Goal: Task Accomplishment & Management: Use online tool/utility

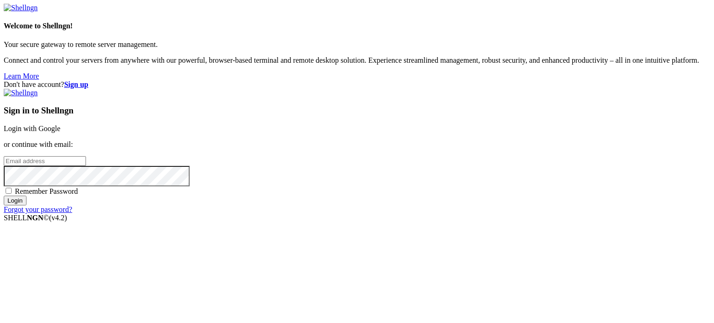
click at [60, 125] on link "Login with Google" at bounding box center [32, 129] width 57 height 8
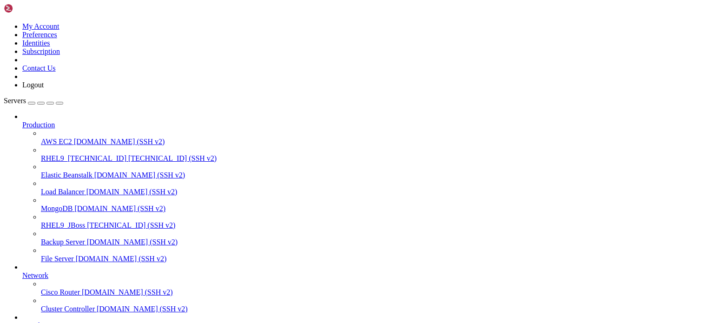
scroll to position [76, 0]
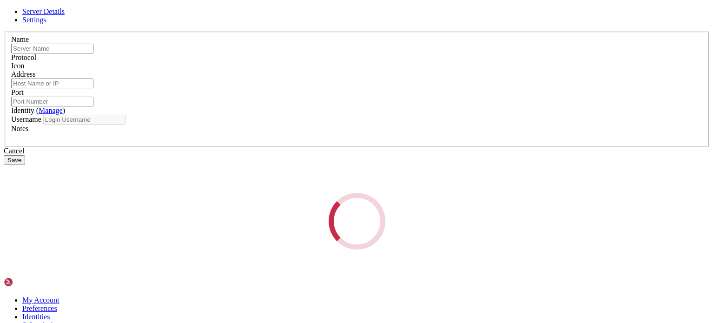
type input "RHEL9_JBoss"
type input "[TECHNICAL_ID]"
type input "22"
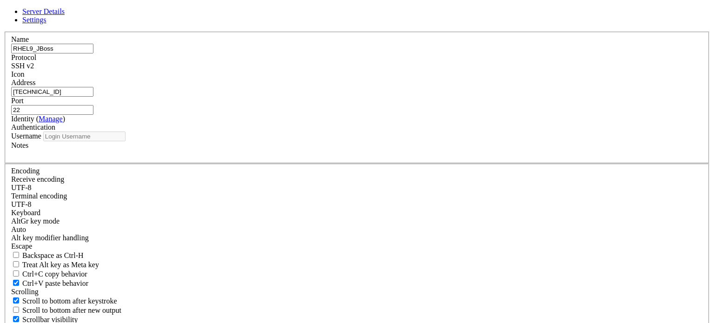
type input "ec2-user"
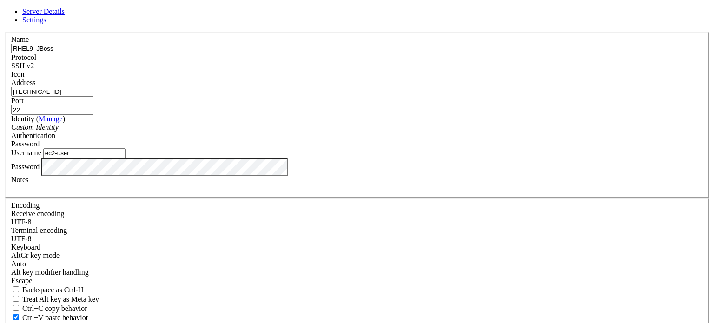
click at [93, 97] on input "[TECHNICAL_ID]" at bounding box center [52, 92] width 82 height 10
type input "[TECHNICAL_ID]"
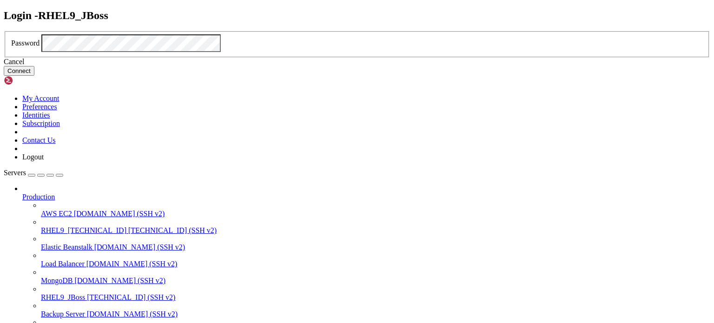
click button "Connect" at bounding box center [19, 71] width 31 height 10
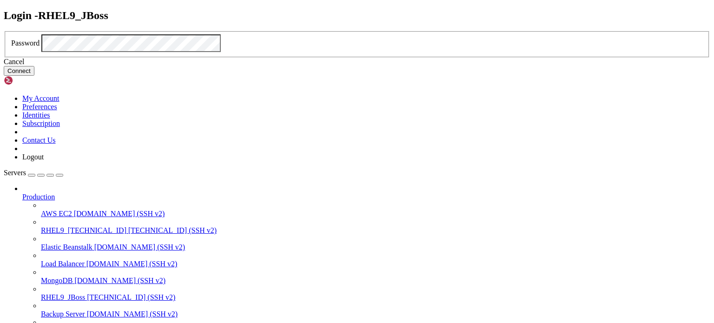
click at [34, 76] on button "Connect" at bounding box center [19, 71] width 31 height 10
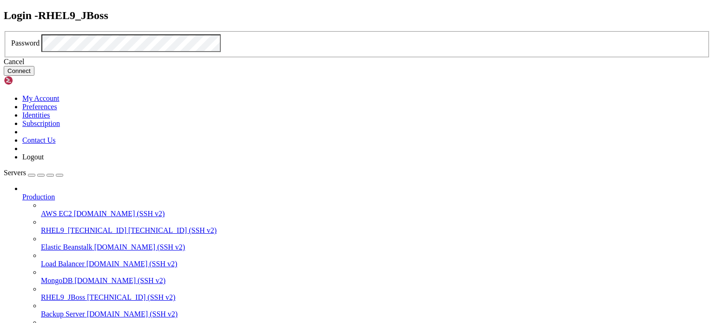
click at [34, 76] on button "Connect" at bounding box center [19, 71] width 31 height 10
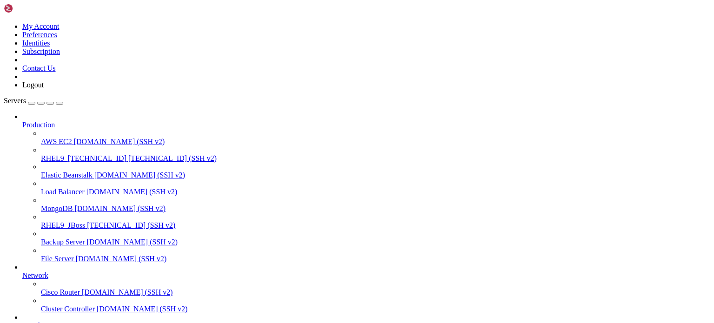
drag, startPoint x: 474, startPoint y: 170, endPoint x: 340, endPoint y: 155, distance: 135.2
drag, startPoint x: 323, startPoint y: 161, endPoint x: 478, endPoint y: 174, distance: 155.4
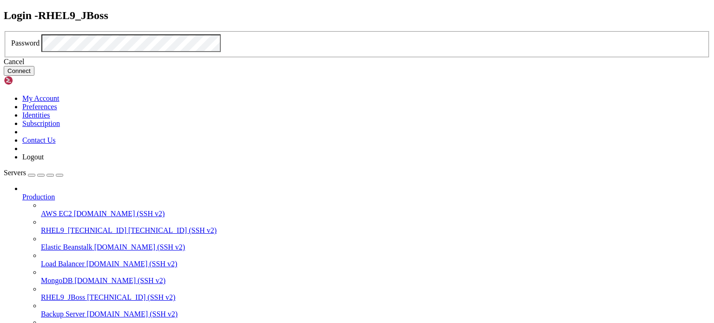
click at [373, 66] on div "Cancel" at bounding box center [357, 62] width 707 height 8
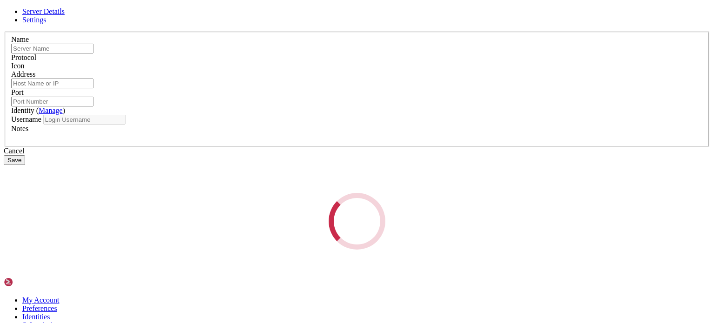
type input "RHEL9_JBoss"
type input "[TECHNICAL_ID]"
type input "22"
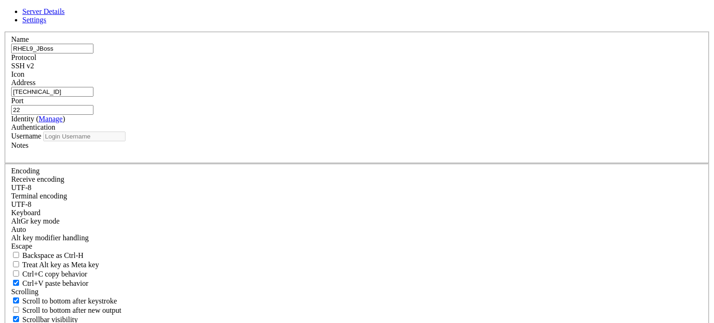
type input "ec2-user"
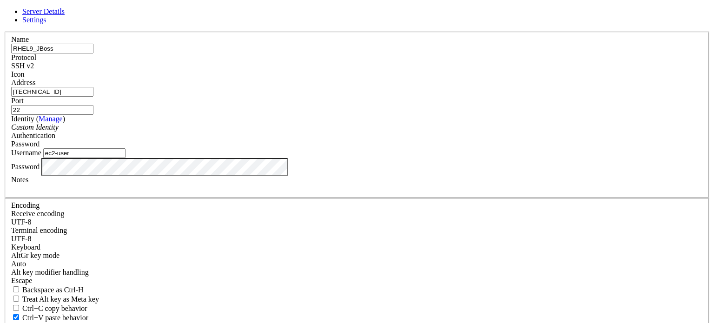
click at [93, 97] on input "[TECHNICAL_ID]" at bounding box center [52, 92] width 82 height 10
type input "[TECHNICAL_ID]"
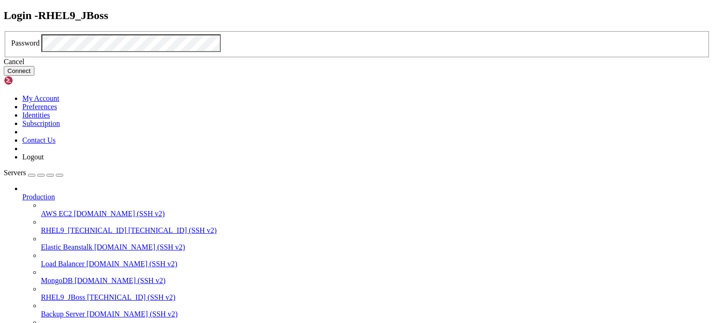
click at [34, 76] on button "Connect" at bounding box center [19, 71] width 31 height 10
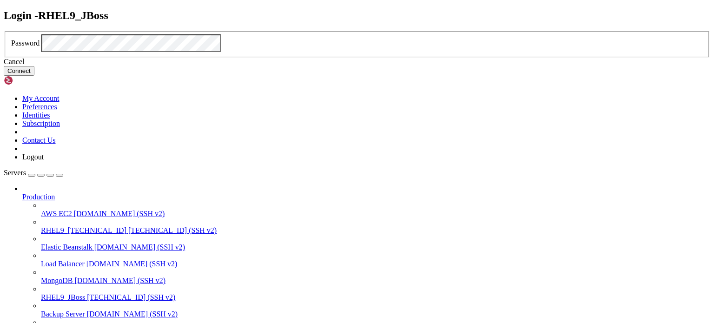
click at [34, 76] on button "Connect" at bounding box center [19, 71] width 31 height 10
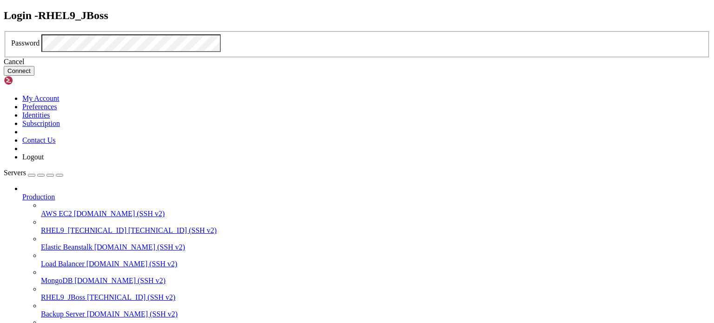
click at [34, 76] on button "Connect" at bounding box center [19, 71] width 31 height 10
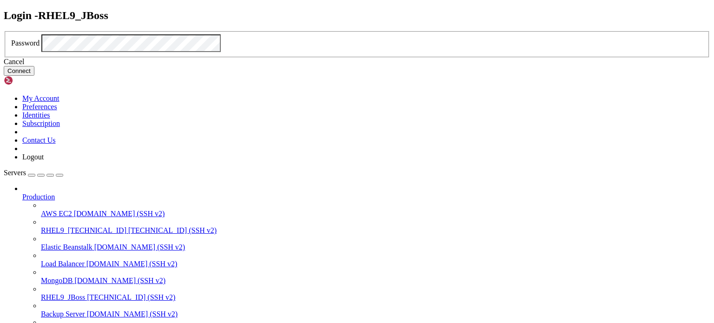
click at [360, 52] on div "Password" at bounding box center [357, 43] width 692 height 18
click at [34, 76] on button "Connect" at bounding box center [19, 71] width 31 height 10
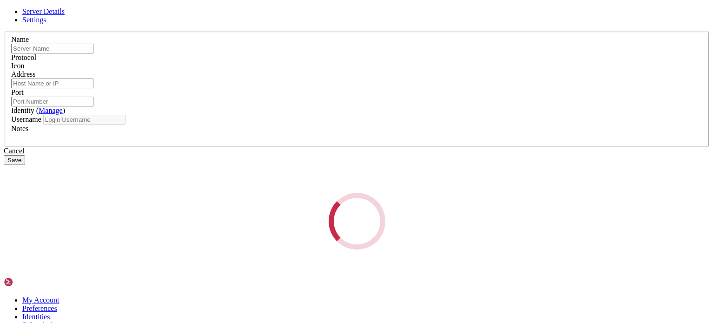
type input "RHEL9_JBoss"
type input "[TECHNICAL_ID]"
type input "22"
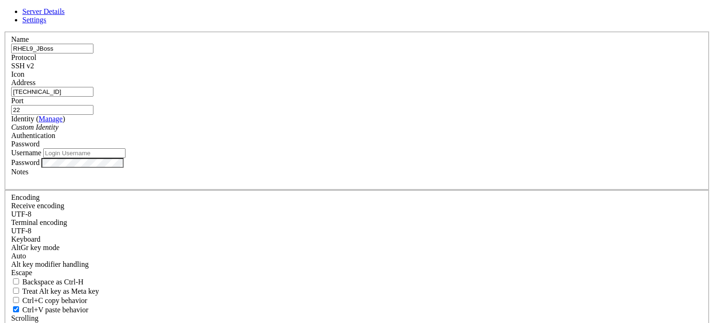
type input "ec2-user"
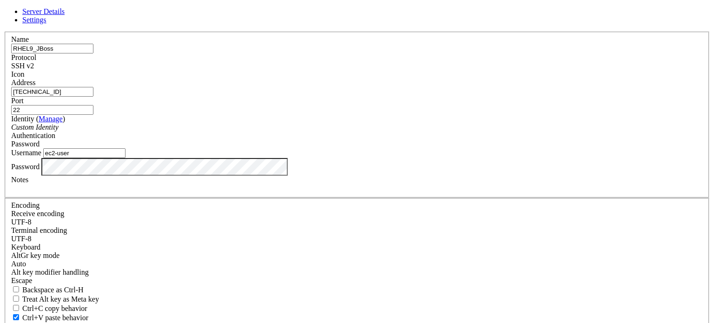
click at [93, 97] on input "[TECHNICAL_ID]" at bounding box center [52, 92] width 82 height 10
type input "[TECHNICAL_ID]"
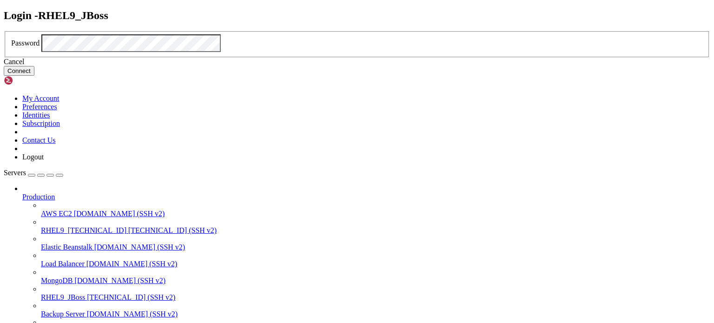
click at [34, 76] on button "Connect" at bounding box center [19, 71] width 31 height 10
